Goal: Task Accomplishment & Management: Manage account settings

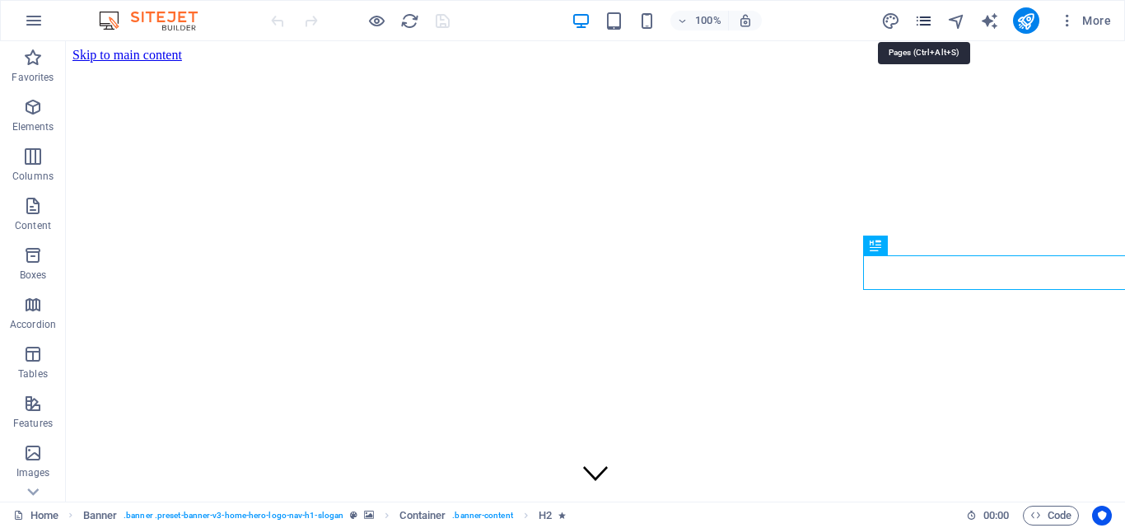
click at [920, 16] on icon "pages" at bounding box center [924, 21] width 19 height 19
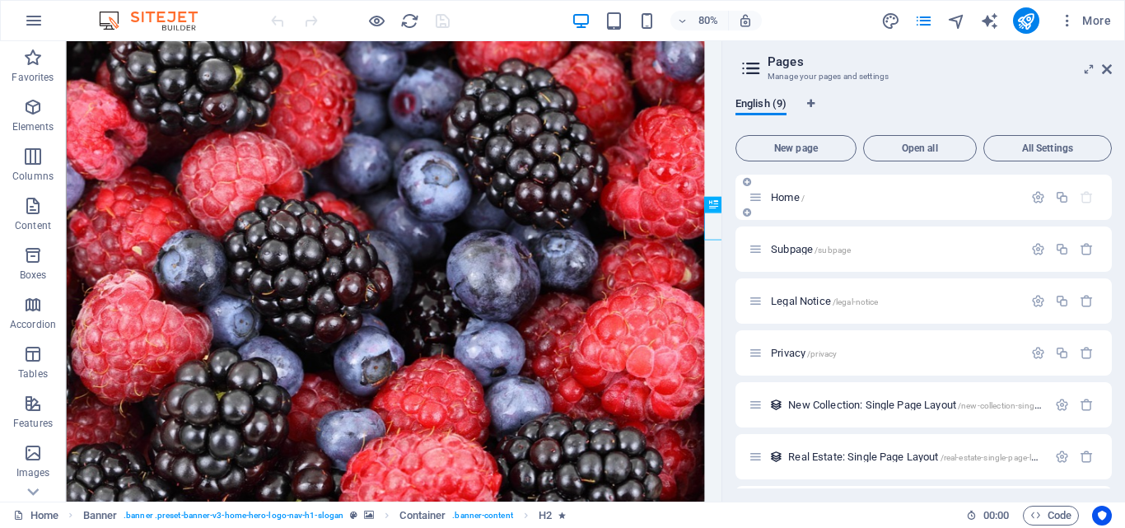
click at [1084, 200] on icon "button" at bounding box center [1087, 197] width 14 height 14
click at [1084, 248] on icon "button" at bounding box center [1087, 249] width 14 height 14
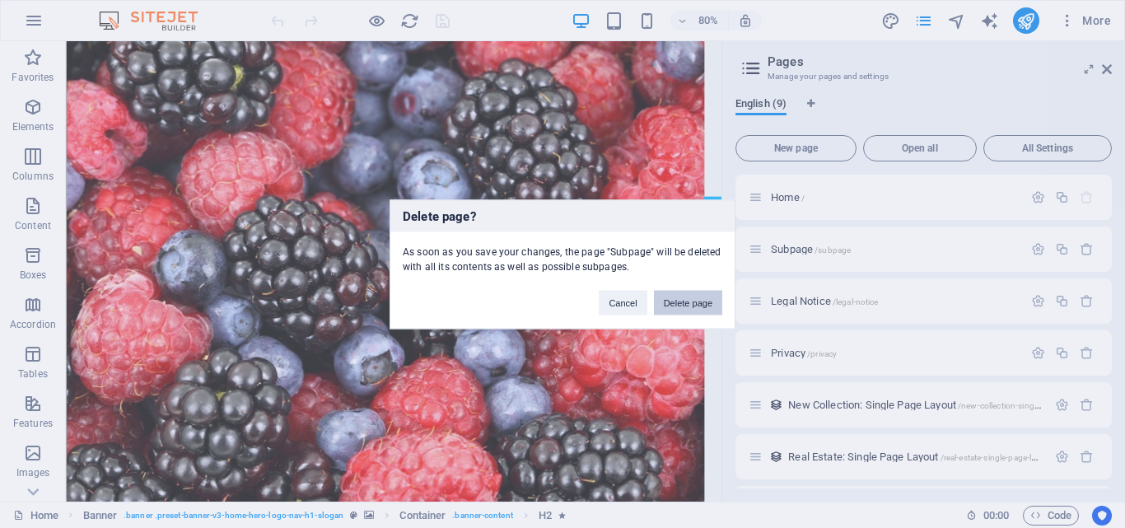
click at [671, 295] on button "Delete page" at bounding box center [688, 302] width 68 height 25
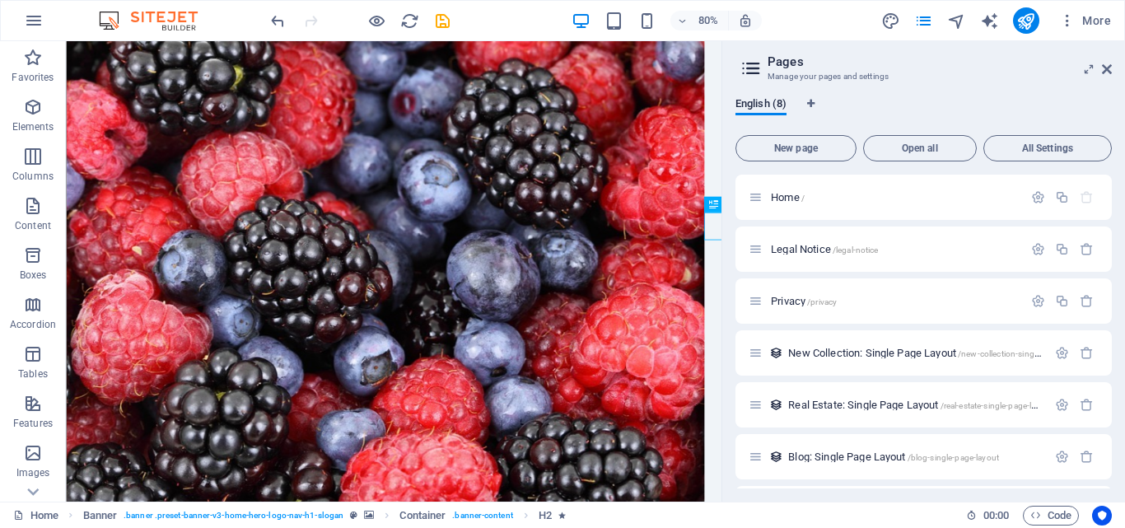
click at [746, 66] on icon at bounding box center [751, 68] width 25 height 23
click at [1051, 157] on button "All Settings" at bounding box center [1048, 148] width 129 height 26
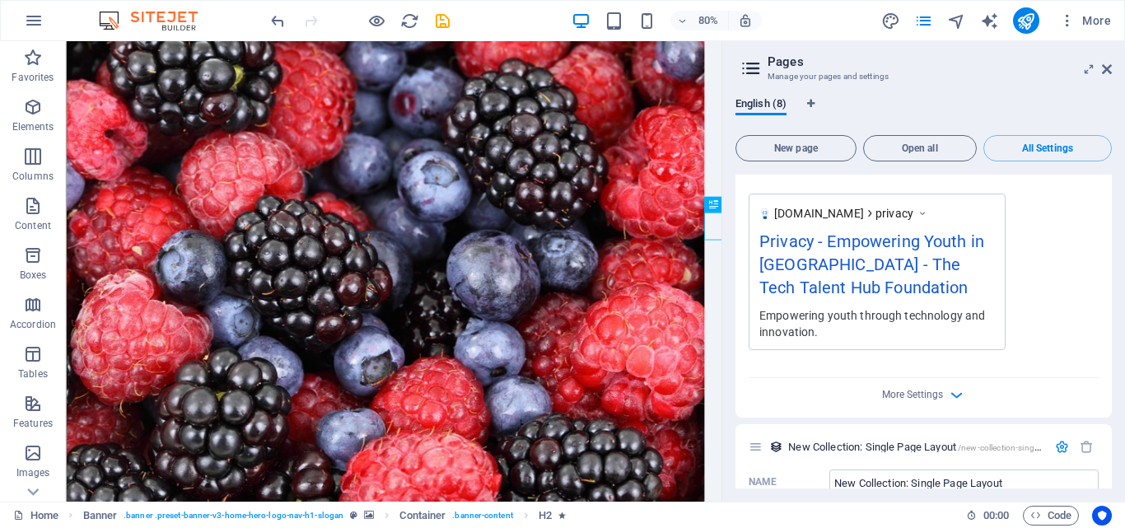
scroll to position [2115, 0]
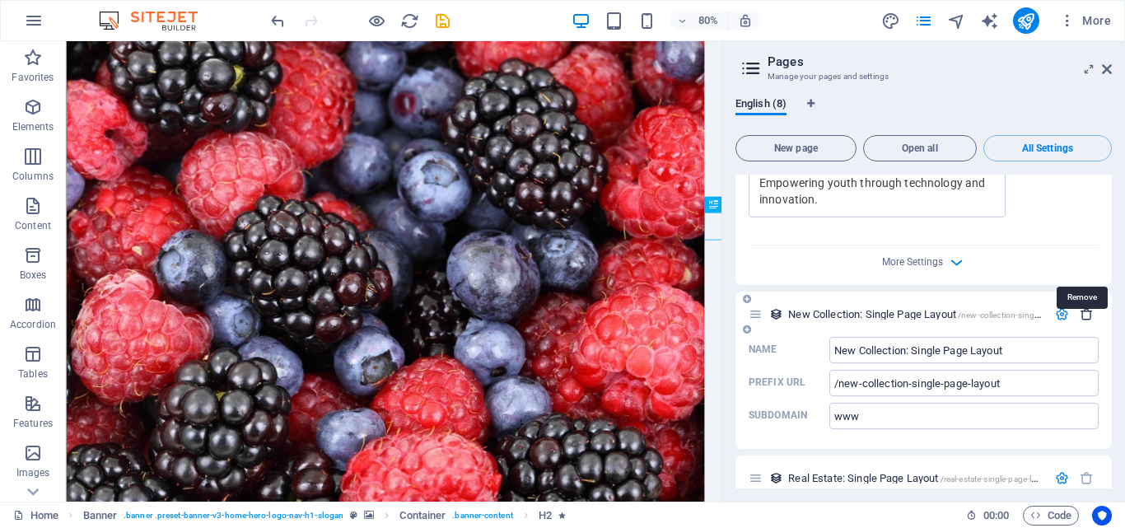
click at [1085, 307] on icon "button" at bounding box center [1087, 314] width 14 height 14
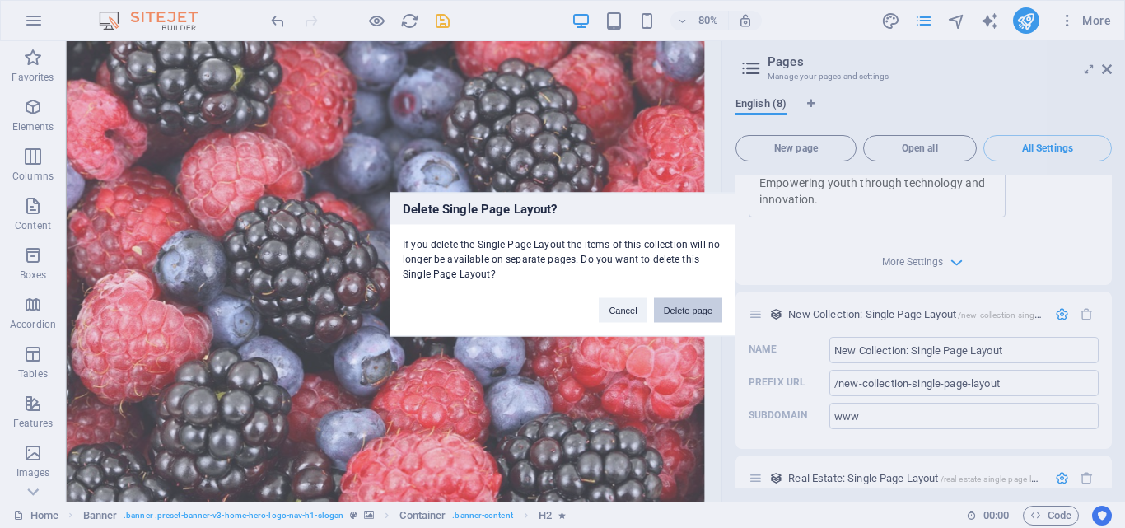
click at [689, 297] on button "Delete page" at bounding box center [688, 309] width 68 height 25
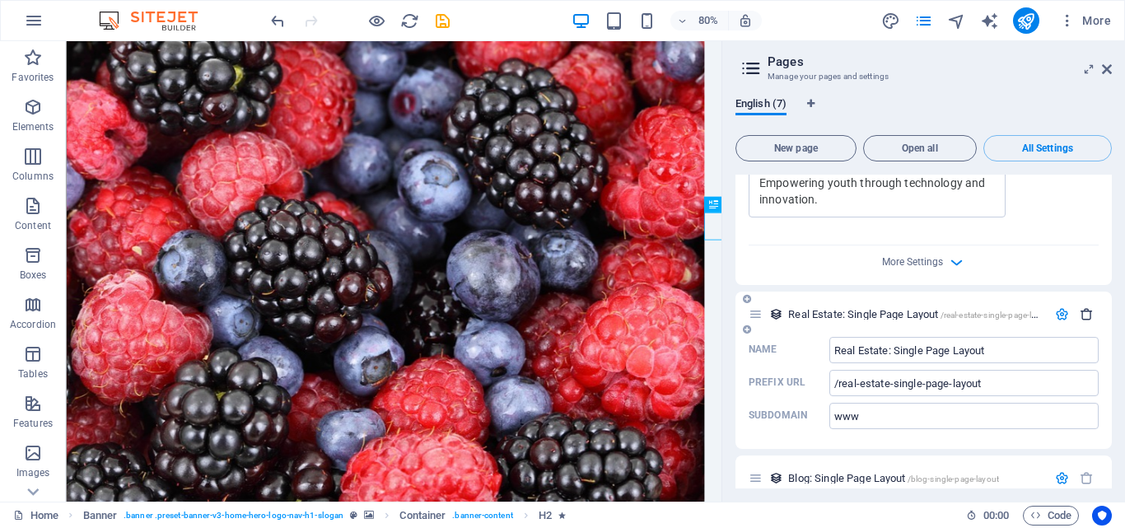
click at [1080, 307] on icon "button" at bounding box center [1087, 314] width 14 height 14
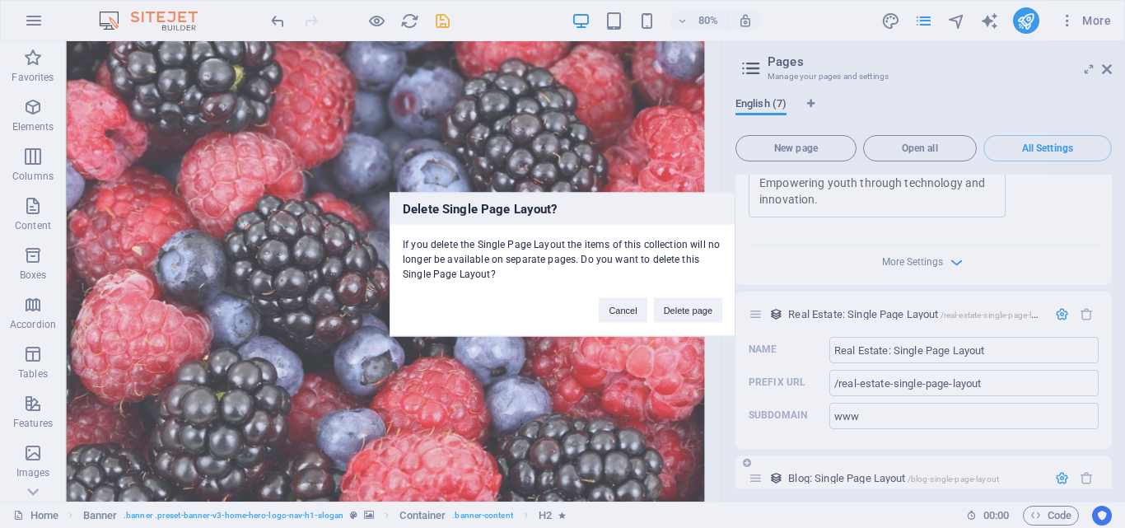
drag, startPoint x: 687, startPoint y: 311, endPoint x: 916, endPoint y: 274, distance: 231.9
click at [688, 309] on button "Delete page" at bounding box center [688, 309] width 68 height 25
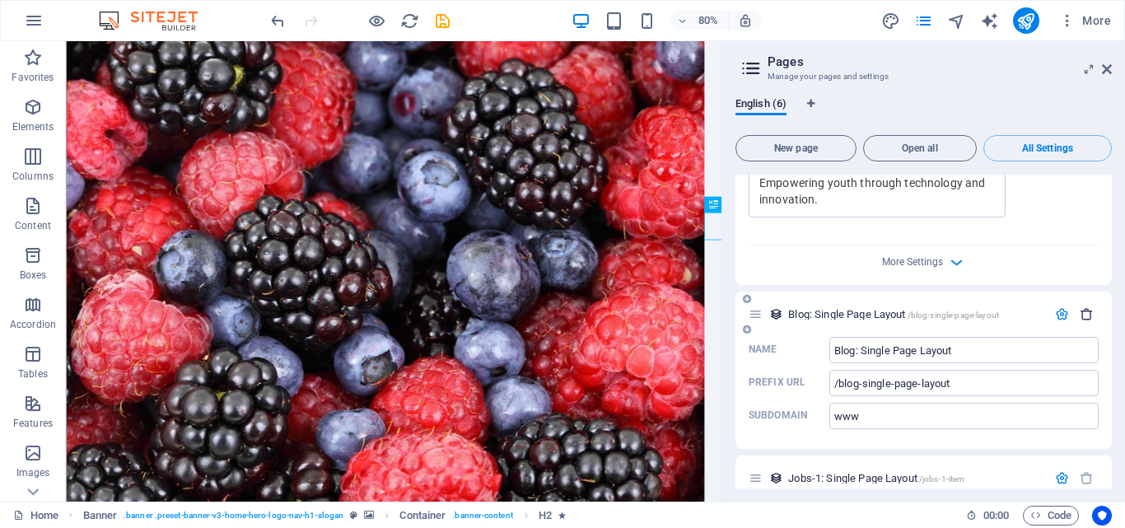
click at [1080, 307] on icon "button" at bounding box center [1087, 314] width 14 height 14
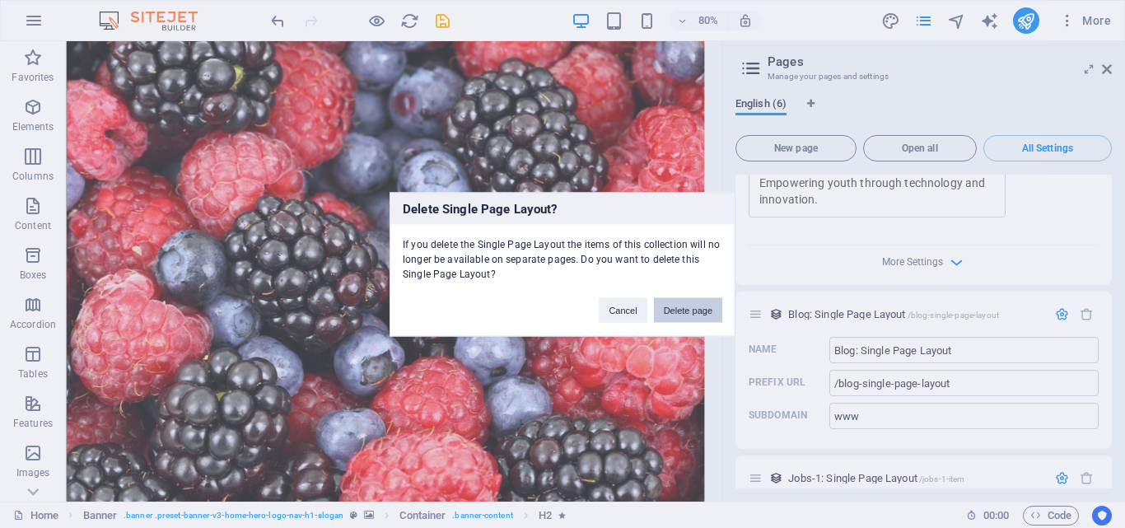
drag, startPoint x: 685, startPoint y: 307, endPoint x: 784, endPoint y: 331, distance: 101.7
click at [685, 307] on button "Delete page" at bounding box center [688, 309] width 68 height 25
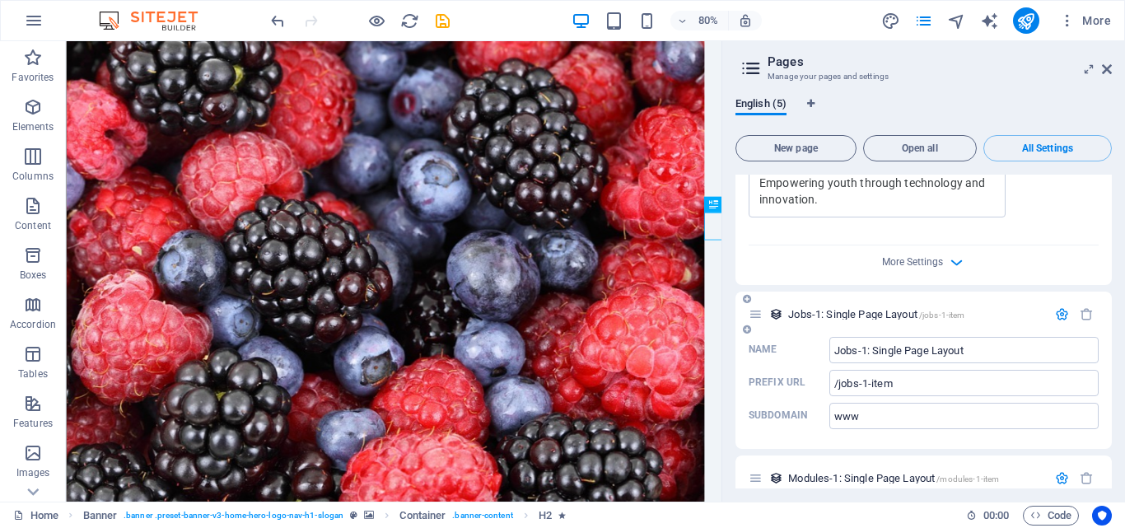
click at [1079, 306] on div at bounding box center [1075, 315] width 49 height 18
click at [1080, 307] on icon "button" at bounding box center [1087, 314] width 14 height 14
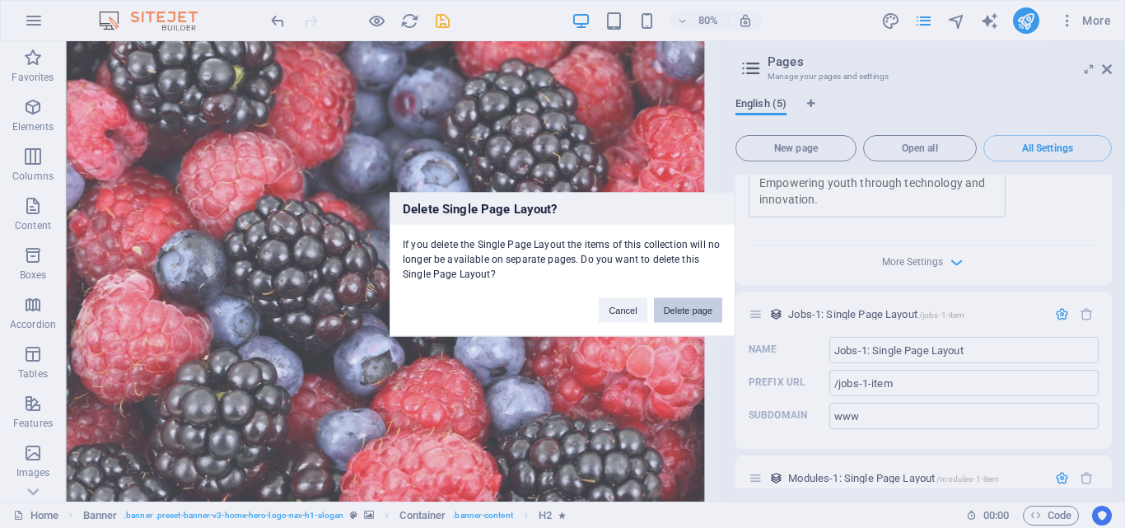
click at [675, 311] on button "Delete page" at bounding box center [688, 309] width 68 height 25
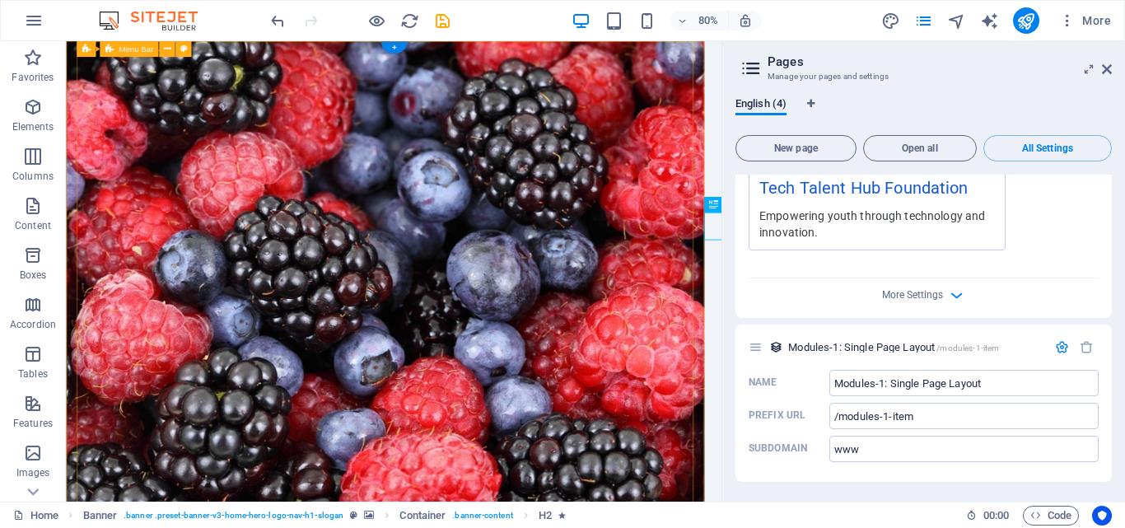
scroll to position [2036, 0]
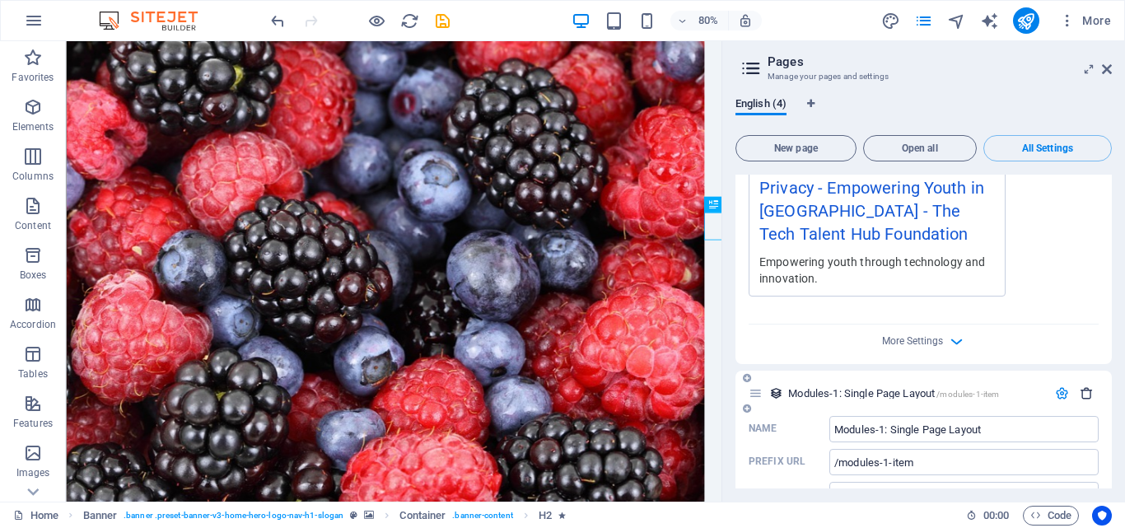
click at [1082, 386] on icon "button" at bounding box center [1087, 393] width 14 height 14
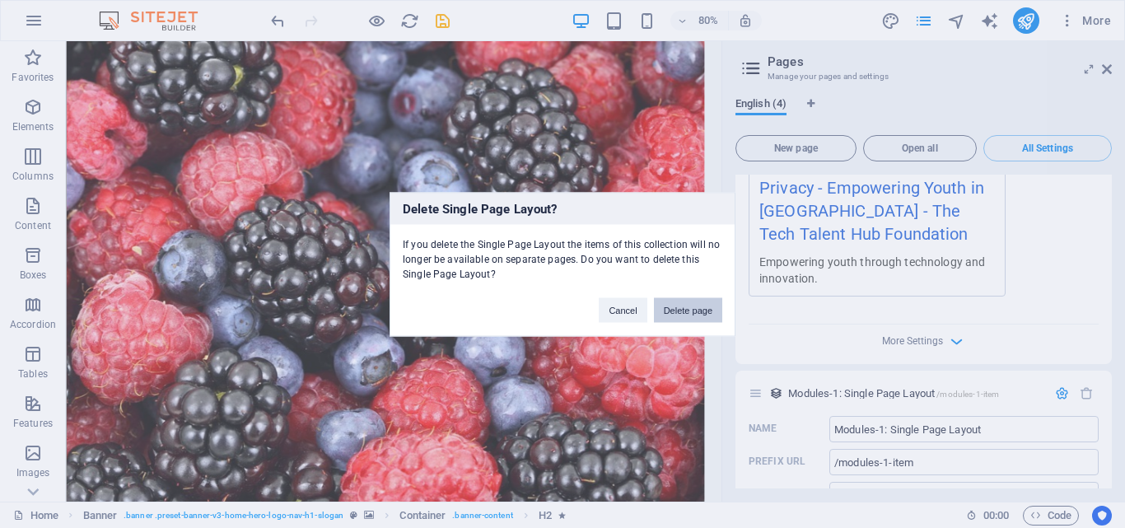
click at [690, 313] on button "Delete page" at bounding box center [688, 309] width 68 height 25
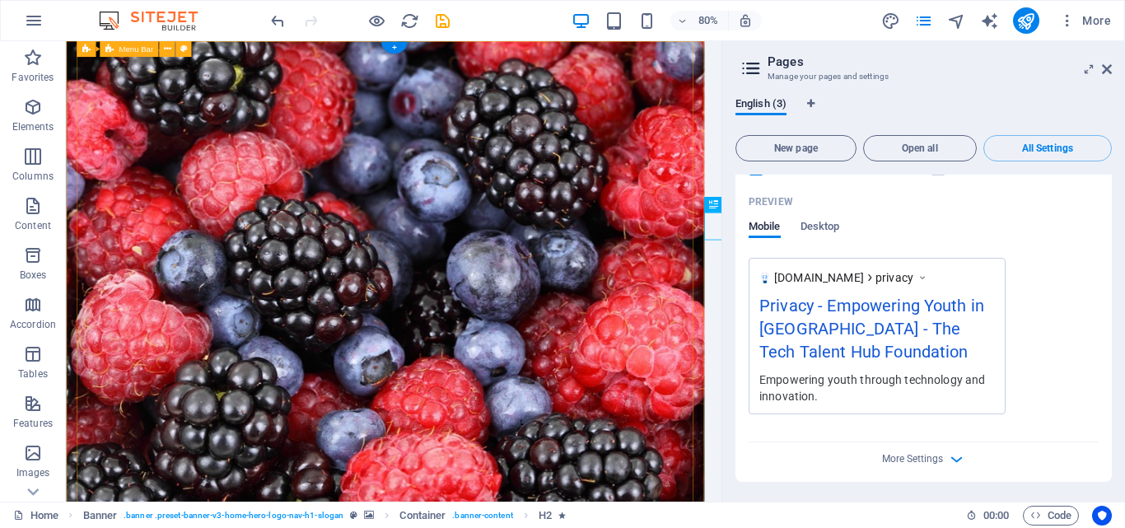
scroll to position [1872, 0]
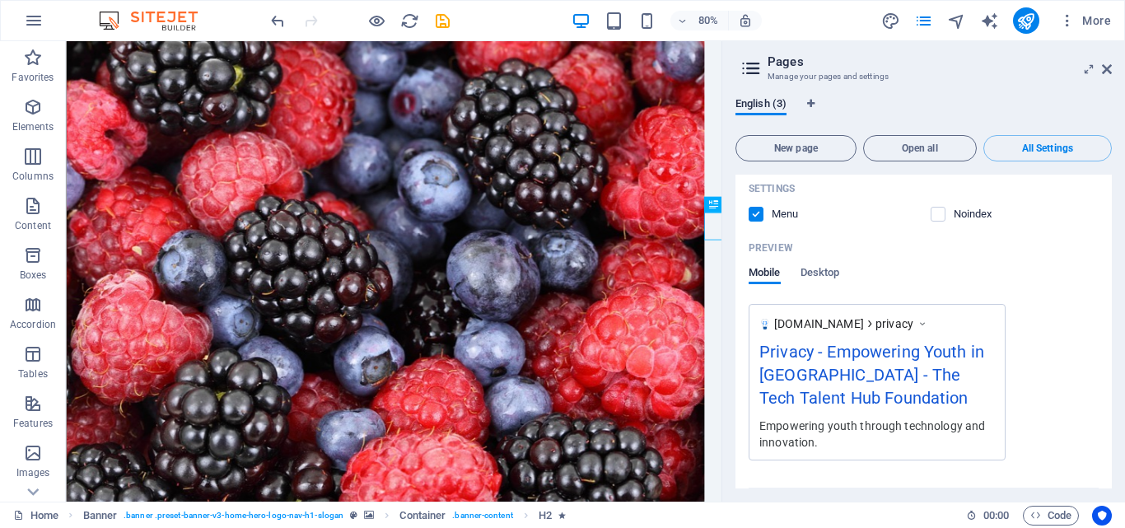
click at [944, 489] on div "More Settings" at bounding box center [924, 502] width 350 height 26
click at [955, 496] on icon "button" at bounding box center [957, 505] width 19 height 19
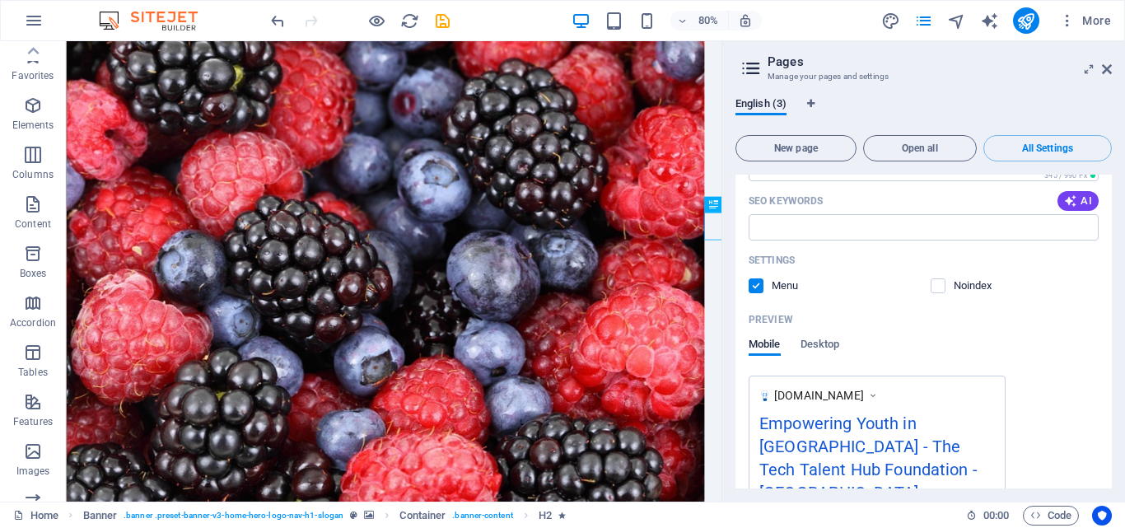
scroll to position [0, 0]
click at [23, 27] on button "button" at bounding box center [34, 21] width 40 height 40
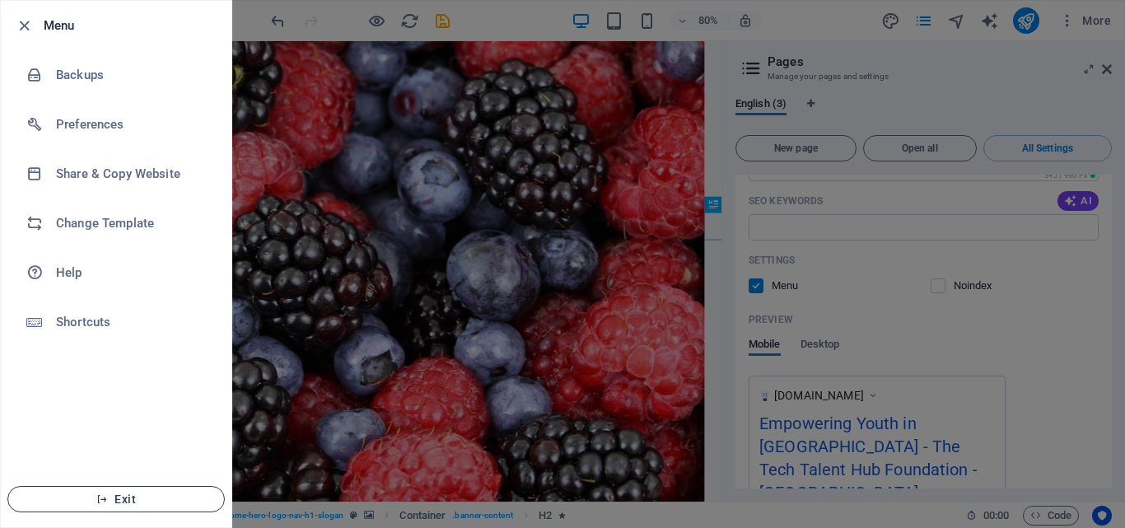
click at [105, 504] on icon "button" at bounding box center [102, 500] width 12 height 12
